Goal: Information Seeking & Learning: Learn about a topic

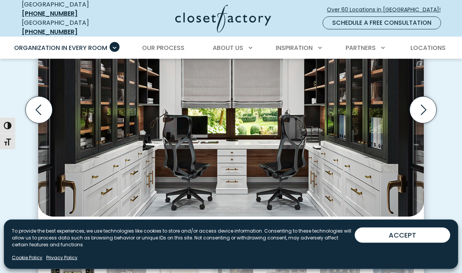
scroll to position [278, 0]
click at [380, 177] on img "Thumbnail Gallery" at bounding box center [230, 99] width 385 height 235
click at [385, 170] on img "Thumbnail Gallery" at bounding box center [230, 99] width 385 height 235
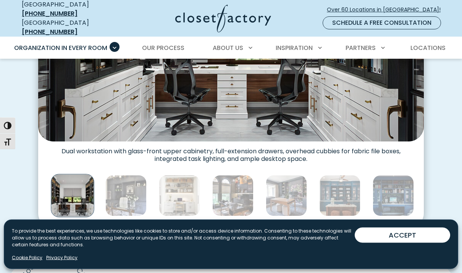
scroll to position [355, 0]
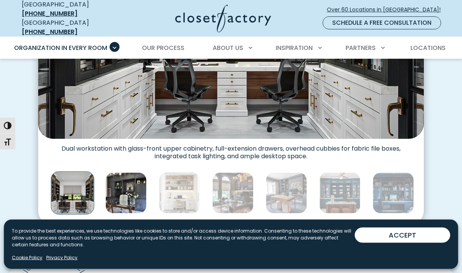
click at [121, 198] on img "Thumbnail Gallery" at bounding box center [125, 193] width 41 height 41
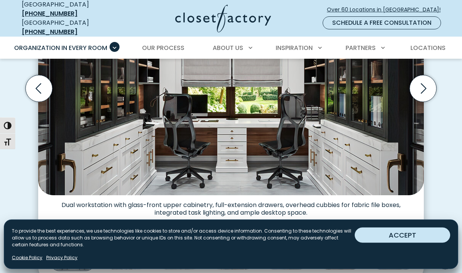
click at [416, 243] on button "ACCEPT" at bounding box center [401, 235] width 95 height 15
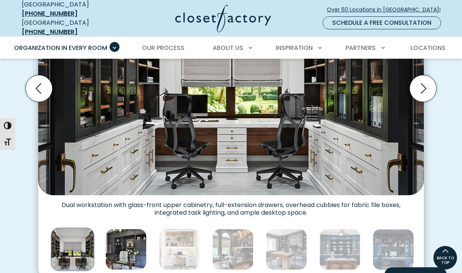
click at [134, 246] on img "Thumbnail Gallery" at bounding box center [125, 249] width 41 height 41
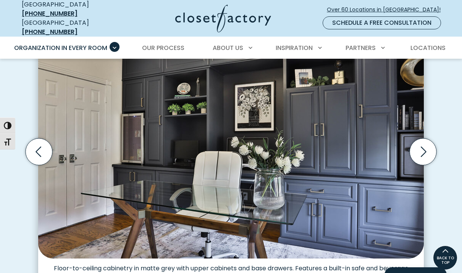
scroll to position [235, 0]
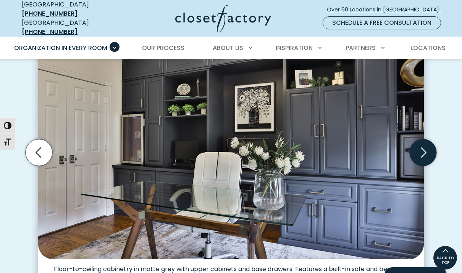
click at [421, 141] on icon "Next slide" at bounding box center [422, 152] width 27 height 27
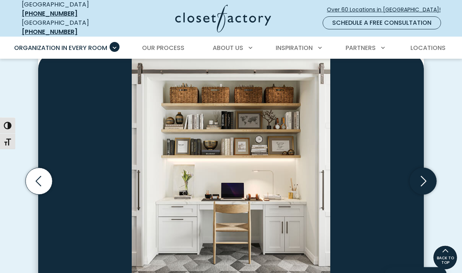
click at [417, 173] on icon "Next slide" at bounding box center [422, 181] width 27 height 27
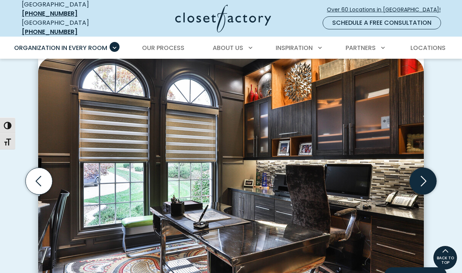
click at [419, 175] on icon "Next slide" at bounding box center [422, 181] width 27 height 27
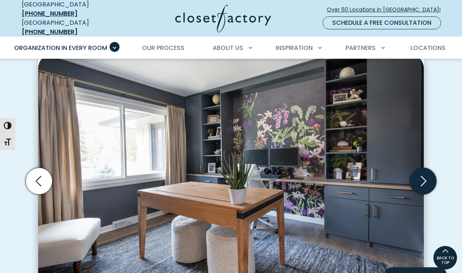
click at [427, 176] on icon "Next slide" at bounding box center [422, 181] width 27 height 27
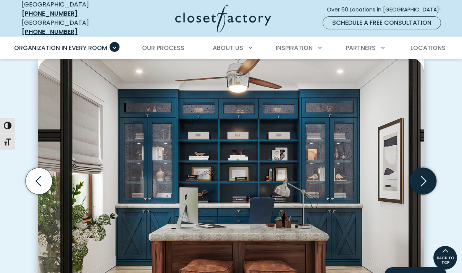
click at [424, 179] on icon "Next slide" at bounding box center [422, 181] width 27 height 27
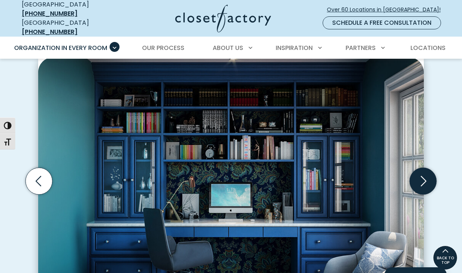
click at [420, 178] on icon "Next slide" at bounding box center [422, 181] width 27 height 27
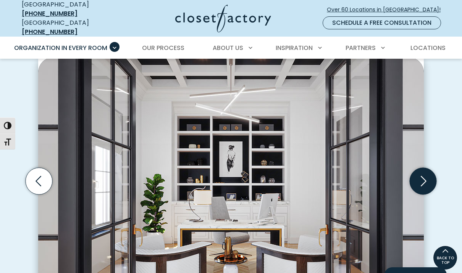
click at [417, 177] on icon "Next slide" at bounding box center [422, 181] width 27 height 27
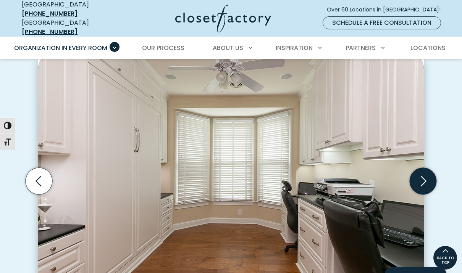
click at [421, 178] on icon "Next slide" at bounding box center [422, 181] width 27 height 27
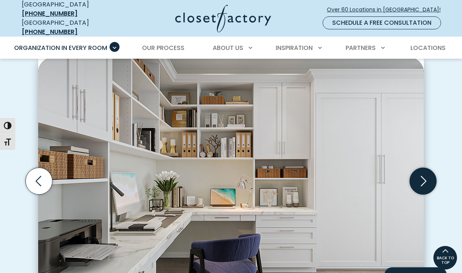
click at [422, 174] on icon "Next slide" at bounding box center [422, 181] width 27 height 27
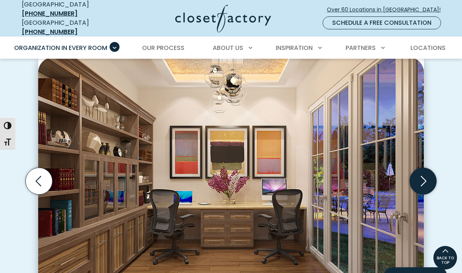
click at [423, 180] on icon "Next slide" at bounding box center [422, 181] width 27 height 27
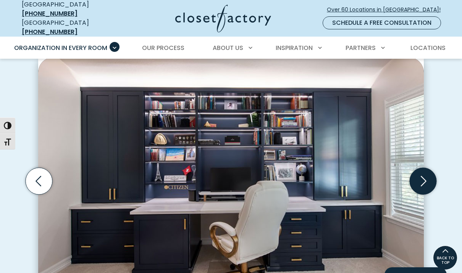
click at [423, 176] on icon "Next slide" at bounding box center [422, 181] width 27 height 27
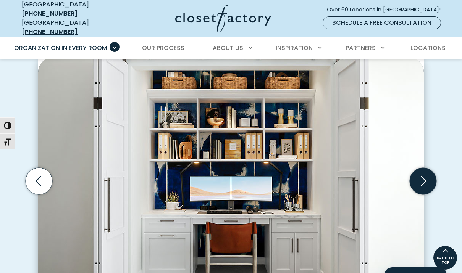
click at [419, 177] on icon "Next slide" at bounding box center [422, 181] width 27 height 27
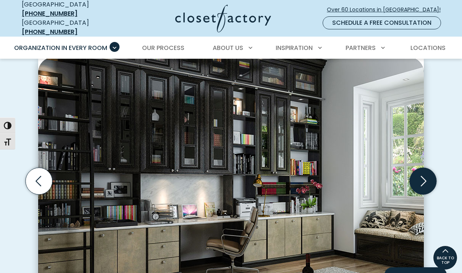
click at [419, 176] on icon "Next slide" at bounding box center [422, 181] width 27 height 27
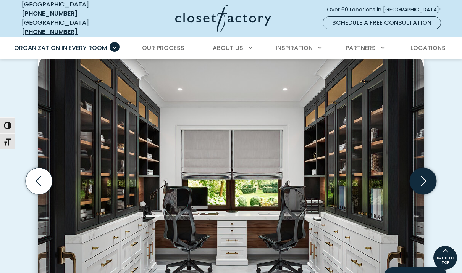
click at [423, 178] on icon "Next slide" at bounding box center [423, 181] width 6 height 10
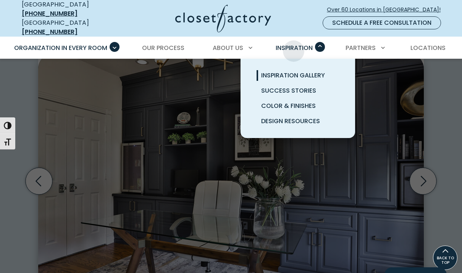
click at [260, 70] on link "Inspiration Gallery" at bounding box center [307, 75] width 114 height 15
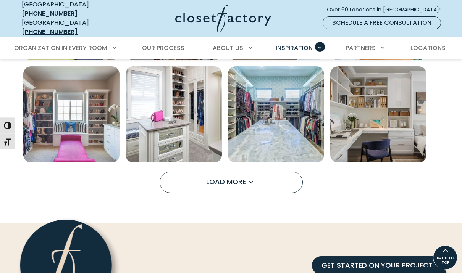
scroll to position [573, 0]
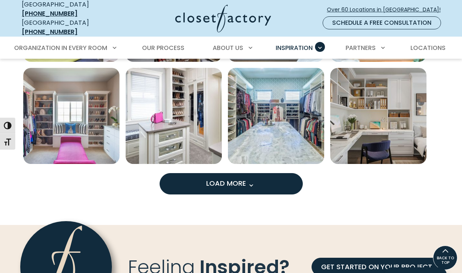
click at [189, 180] on button "Load More" at bounding box center [230, 183] width 143 height 21
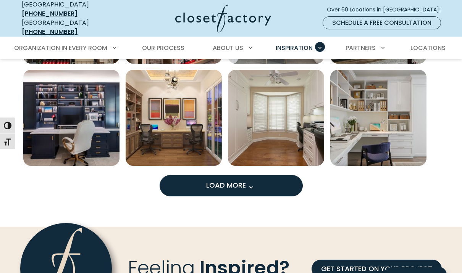
scroll to position [980, 0]
click at [254, 182] on span "Load more inspiration gallery images" at bounding box center [251, 187] width 10 height 10
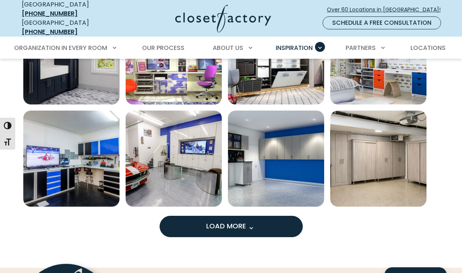
scroll to position [1349, 0]
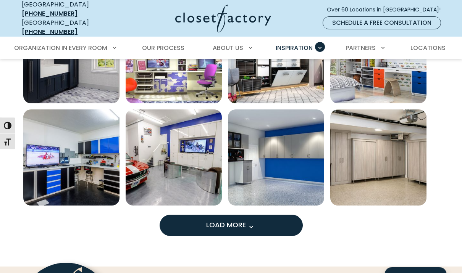
click at [242, 221] on span "Load More" at bounding box center [231, 226] width 50 height 10
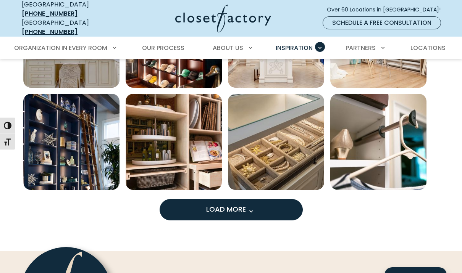
scroll to position [1776, 0]
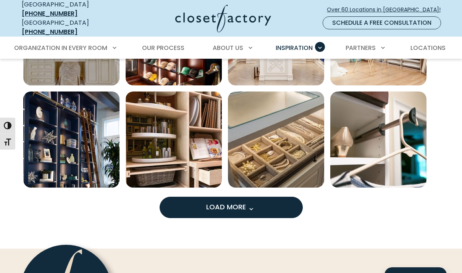
click at [248, 205] on span "Load more inspiration gallery images" at bounding box center [251, 209] width 10 height 10
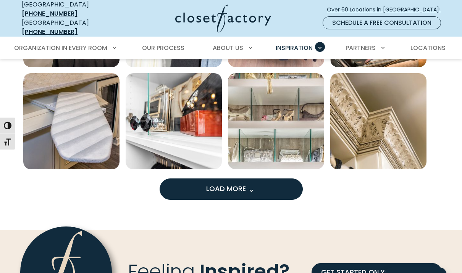
scroll to position [2207, 0]
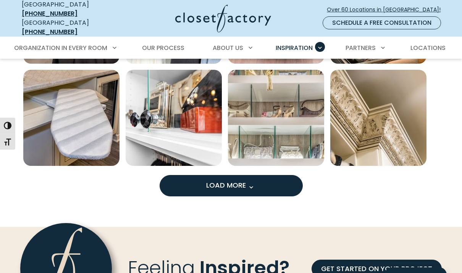
click at [243, 180] on span "Load More" at bounding box center [231, 185] width 50 height 10
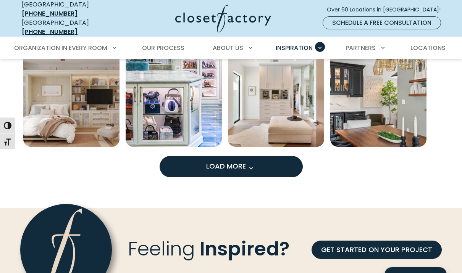
scroll to position [2635, 0]
click at [249, 163] on span "Load more inspiration gallery images" at bounding box center [251, 168] width 10 height 10
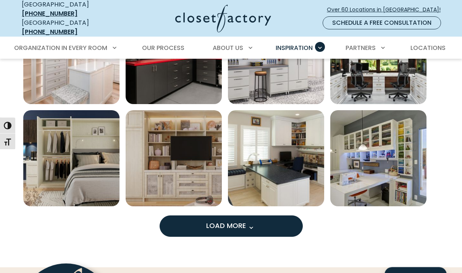
scroll to position [2990, 0]
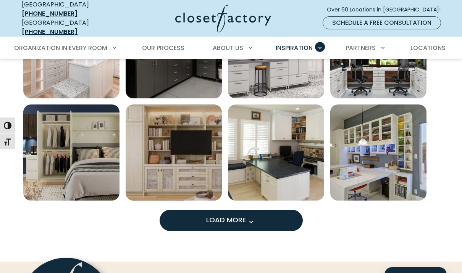
click at [270, 211] on button "Load More" at bounding box center [230, 220] width 143 height 21
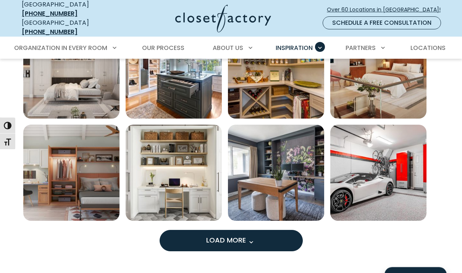
scroll to position [3379, 0]
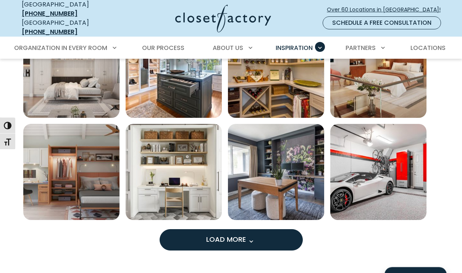
click at [230, 235] on span "Load More" at bounding box center [231, 240] width 50 height 10
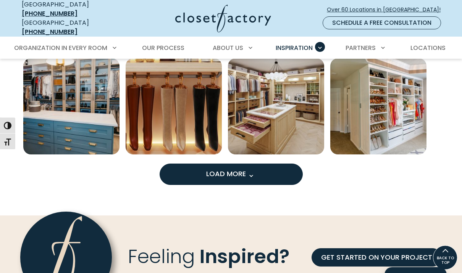
scroll to position [3854, 0]
click at [227, 169] on span "Load More" at bounding box center [231, 174] width 50 height 10
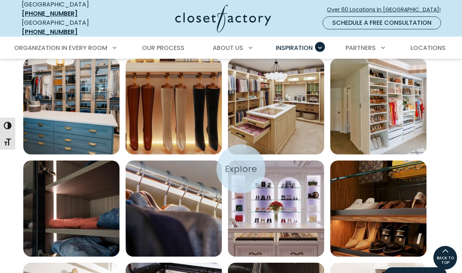
click at [242, 169] on img "Open inspiration gallery to preview enlarged image" at bounding box center [276, 209] width 96 height 96
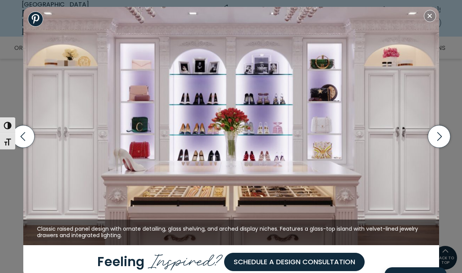
click at [419, 25] on img at bounding box center [230, 126] width 415 height 238
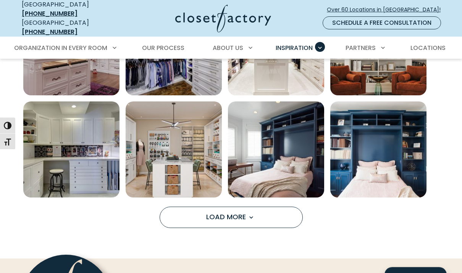
scroll to position [4221, 0]
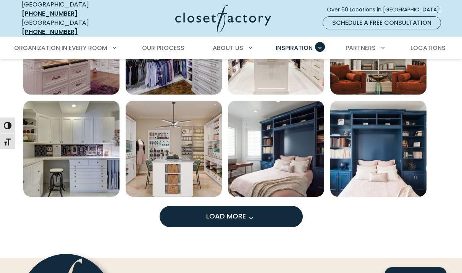
click at [195, 210] on button "Load More" at bounding box center [230, 216] width 143 height 21
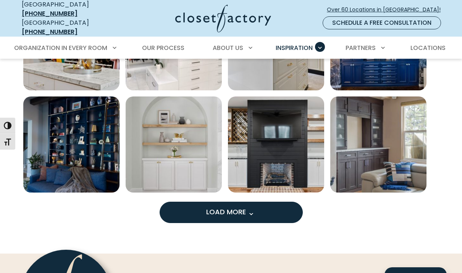
scroll to position [4642, 0]
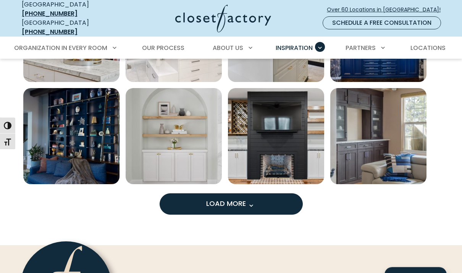
click at [187, 196] on button "Load More" at bounding box center [230, 204] width 143 height 21
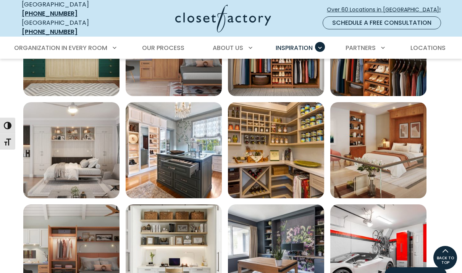
scroll to position [3293, 0]
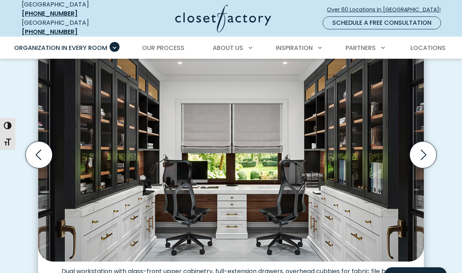
scroll to position [226, 0]
